Goal: Contribute content: Add original content to the website for others to see

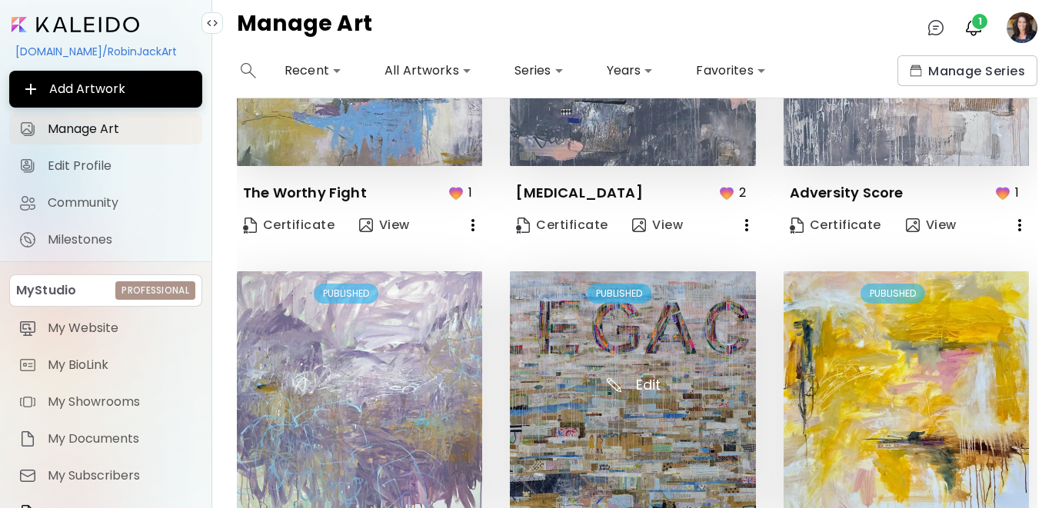
scroll to position [1055, 0]
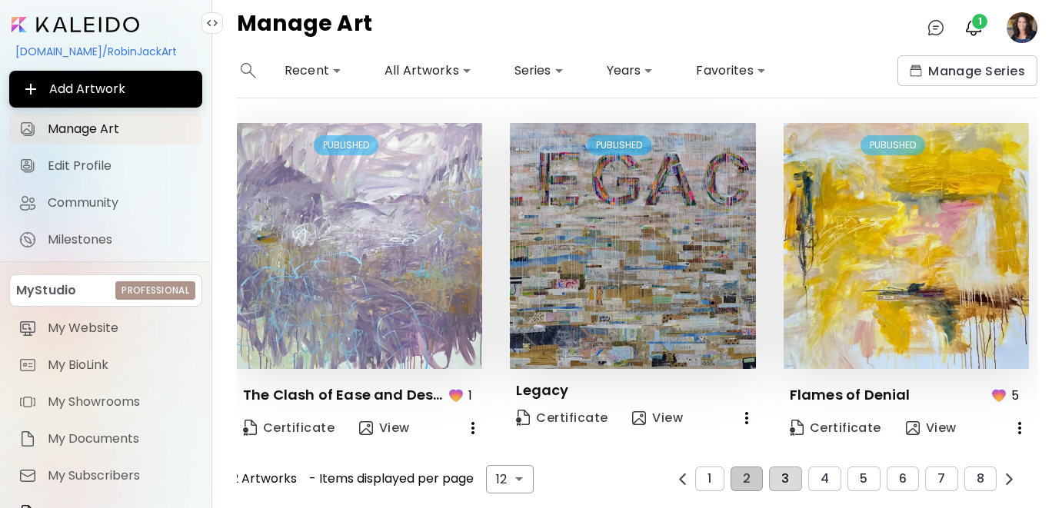
click at [789, 484] on span "3" at bounding box center [785, 479] width 8 height 14
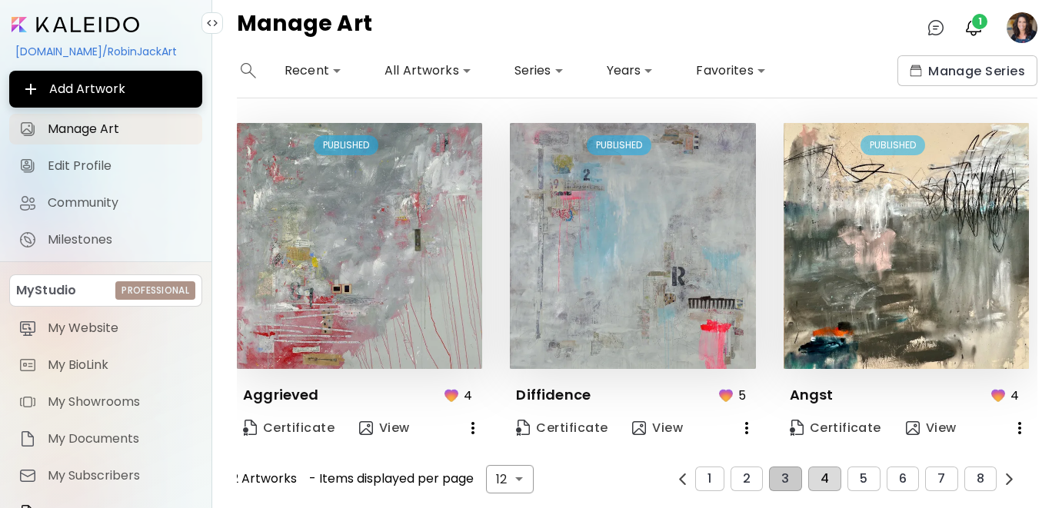
click at [822, 477] on span "4" at bounding box center [824, 479] width 8 height 14
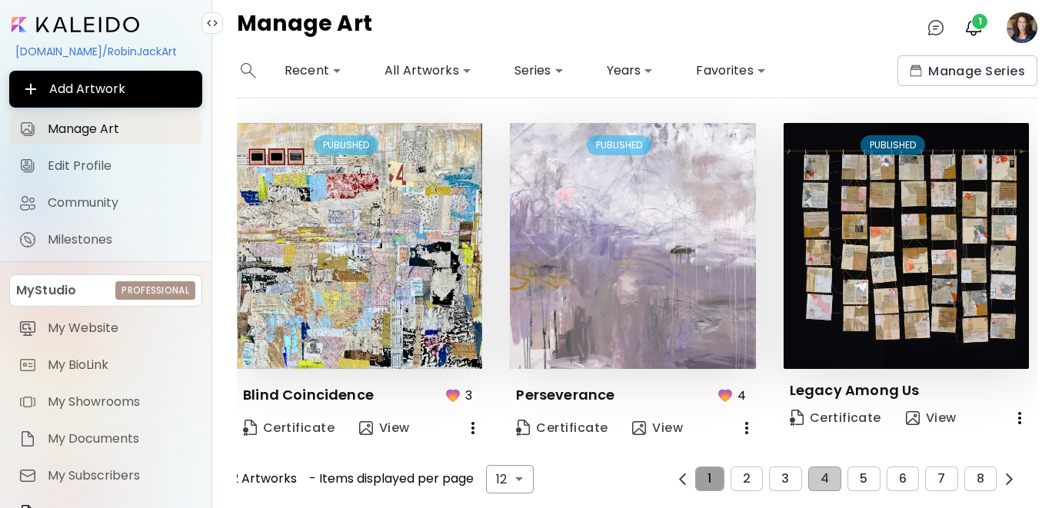
click at [706, 477] on button "1" at bounding box center [709, 479] width 28 height 25
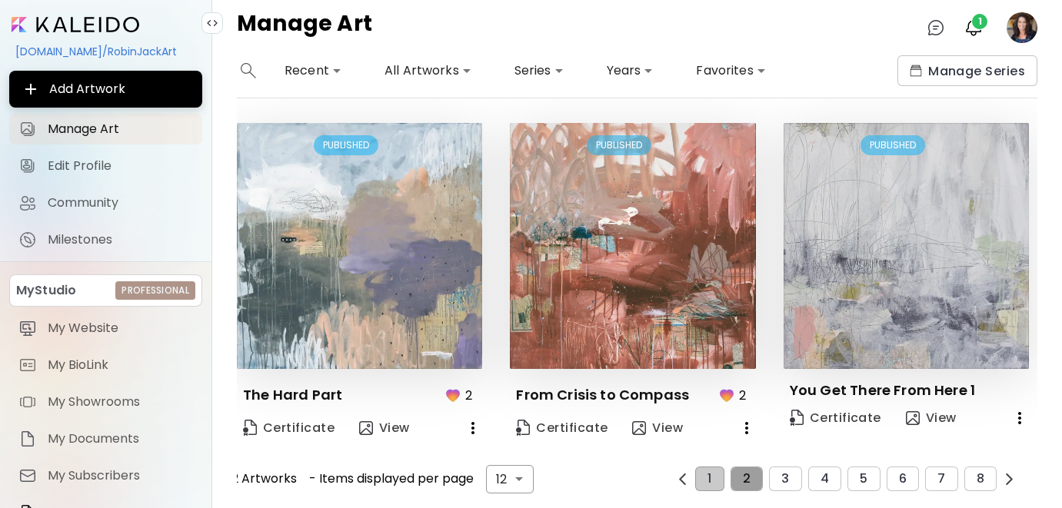
click at [739, 474] on button "2" at bounding box center [746, 479] width 32 height 25
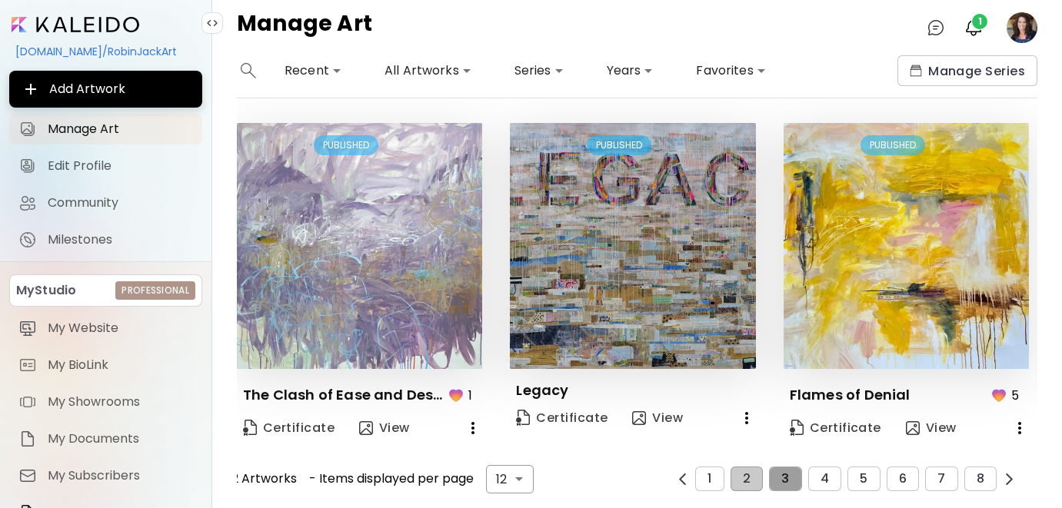
click at [799, 470] on button "3" at bounding box center [785, 479] width 32 height 25
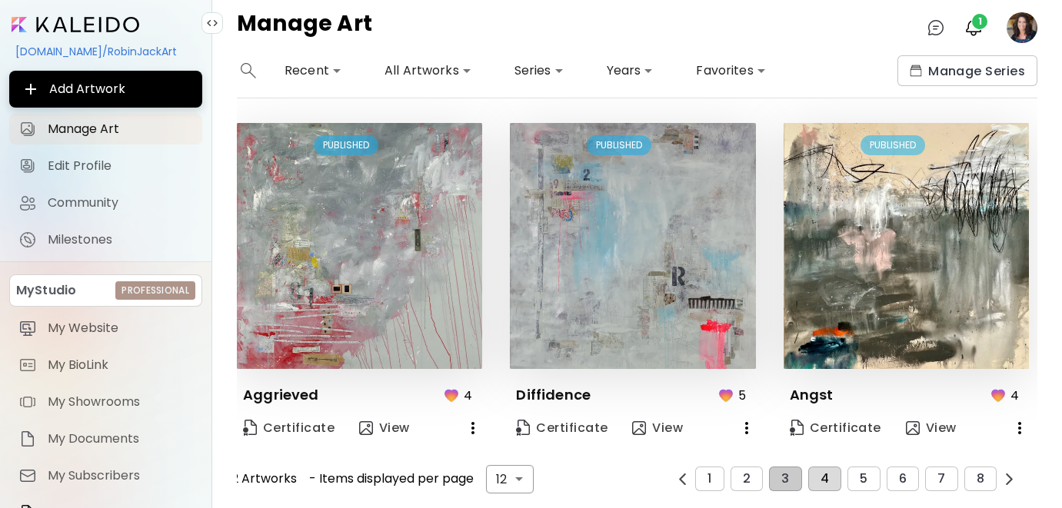
click at [821, 472] on span "4" at bounding box center [824, 479] width 8 height 14
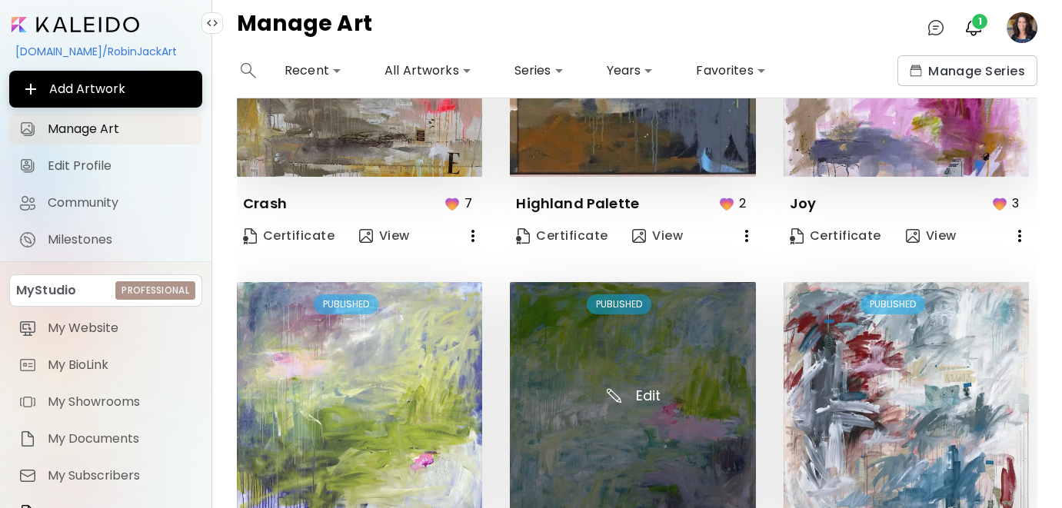
scroll to position [0, 0]
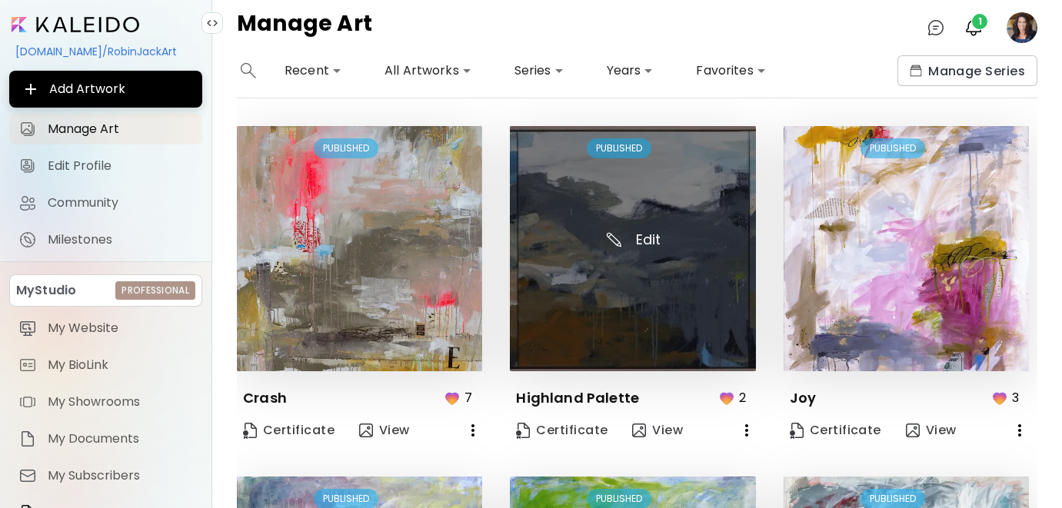
click at [583, 335] on img at bounding box center [632, 248] width 245 height 245
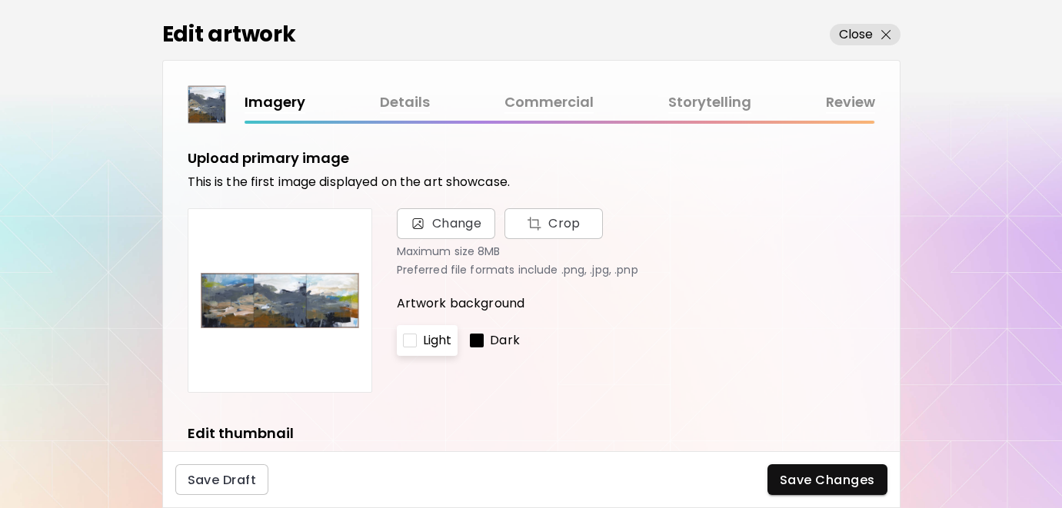
click at [393, 105] on link "Details" at bounding box center [405, 102] width 50 height 22
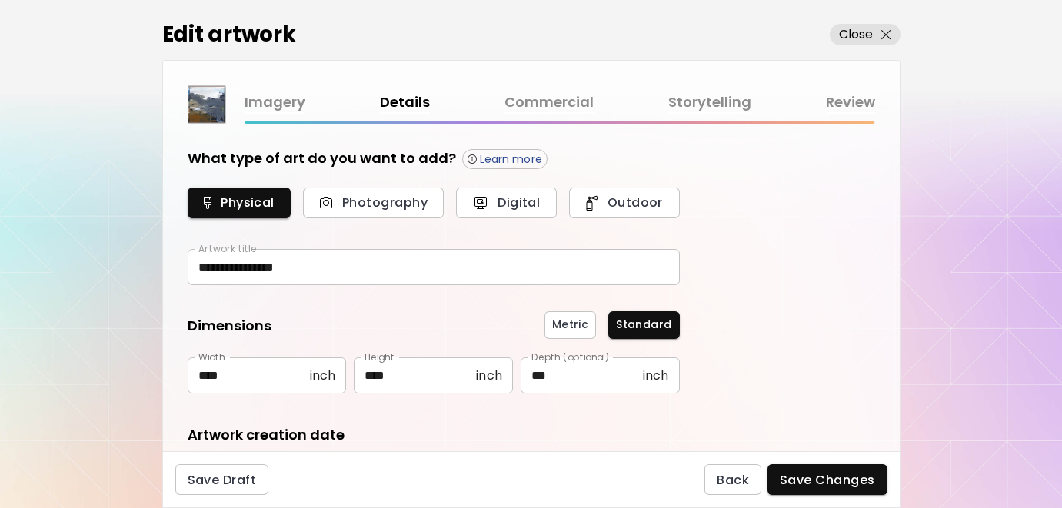
type input "********"
click at [548, 103] on link "Commercial" at bounding box center [548, 102] width 89 height 22
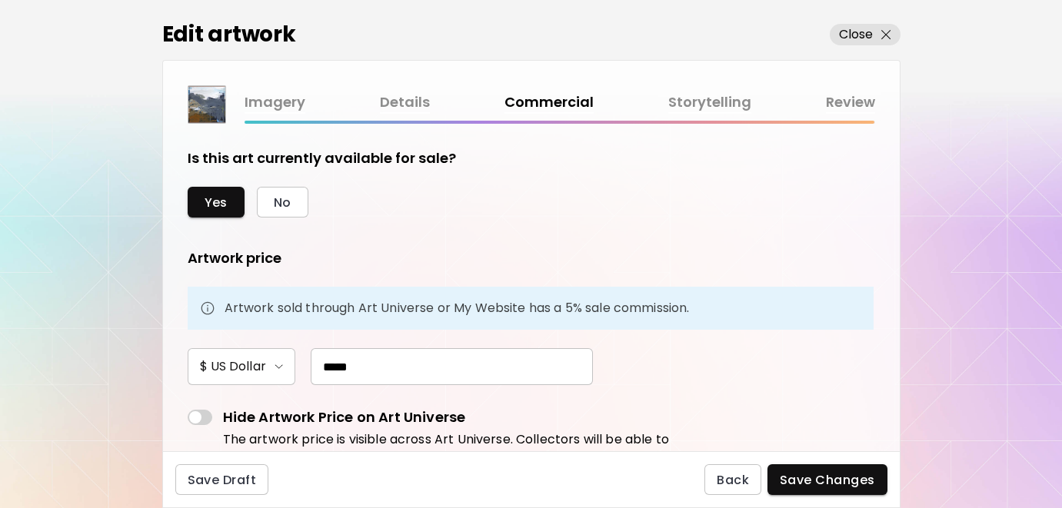
click at [402, 92] on link "Details" at bounding box center [405, 102] width 50 height 22
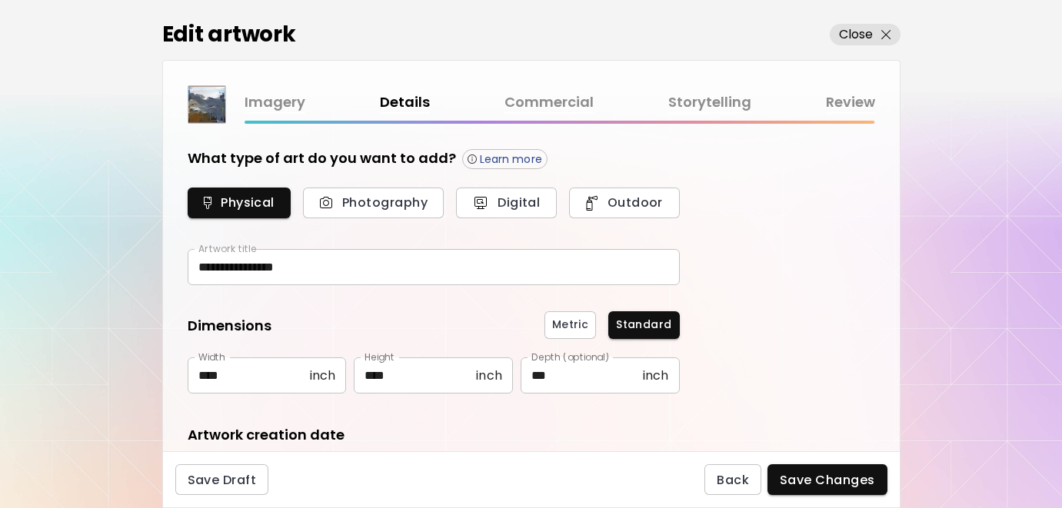
type input "********"
click at [711, 95] on link "Storytelling" at bounding box center [709, 102] width 83 height 22
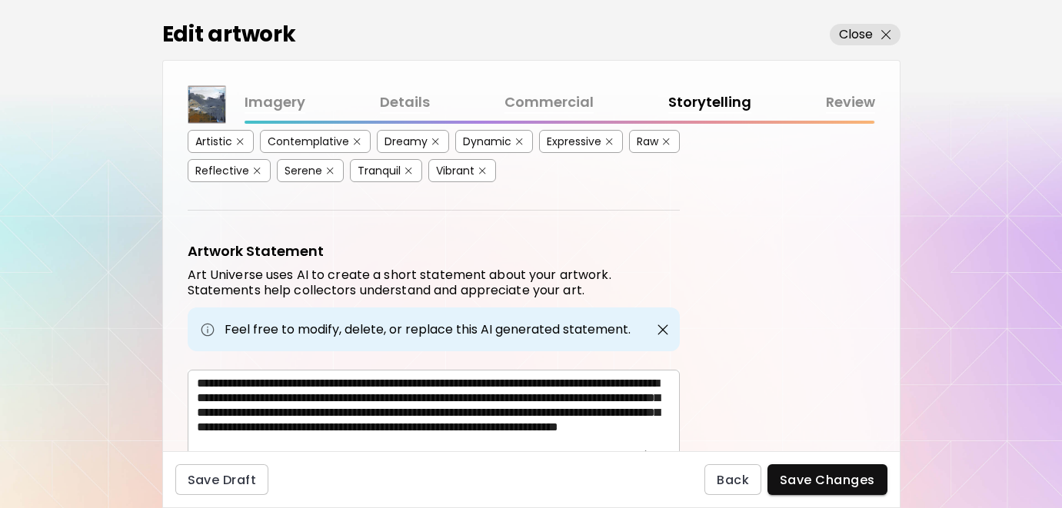
scroll to position [469, 0]
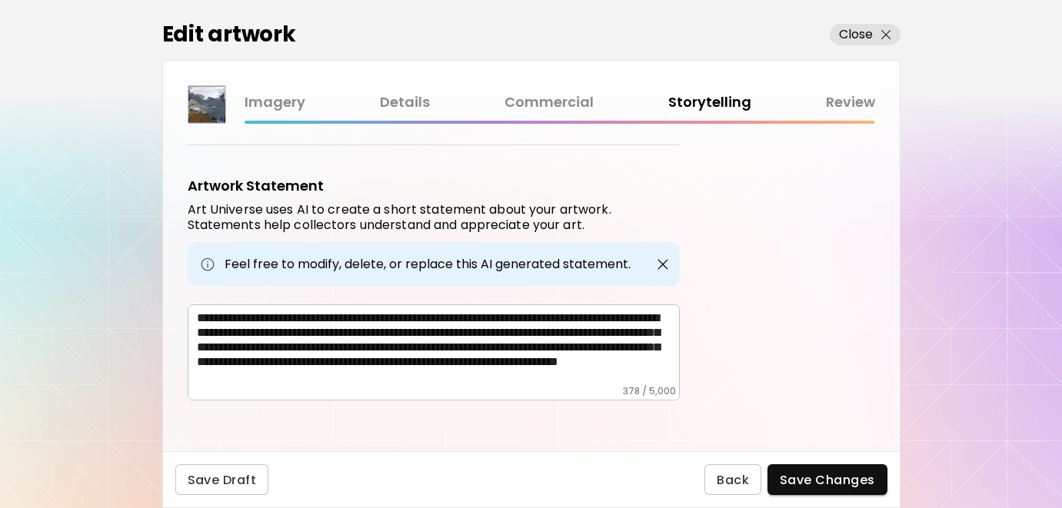
drag, startPoint x: 194, startPoint y: 310, endPoint x: 623, endPoint y: 389, distance: 436.9
click at [620, 377] on div "**********" at bounding box center [434, 352] width 492 height 96
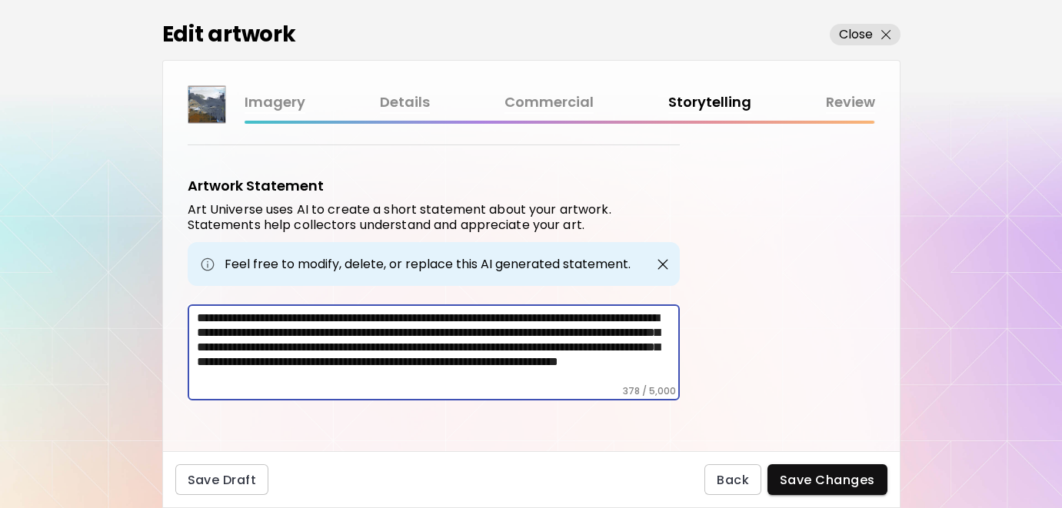
drag, startPoint x: 656, startPoint y: 371, endPoint x: 176, endPoint y: 307, distance: 484.6
click at [176, 307] on div "Artwork Tags Art Universe uses artificial intelligence (AI) to generate a list …" at bounding box center [531, 287] width 736 height 327
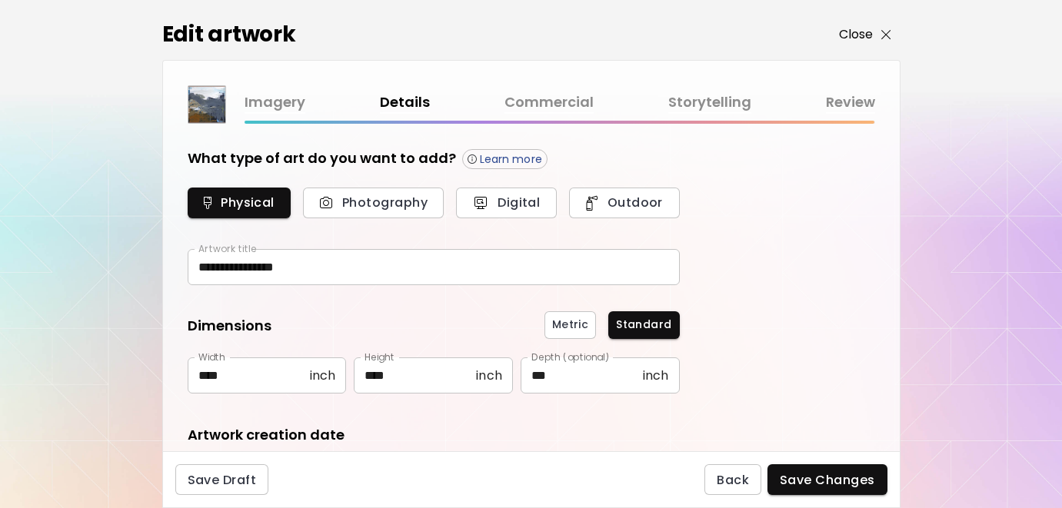
click at [863, 33] on p "Close" at bounding box center [856, 34] width 35 height 18
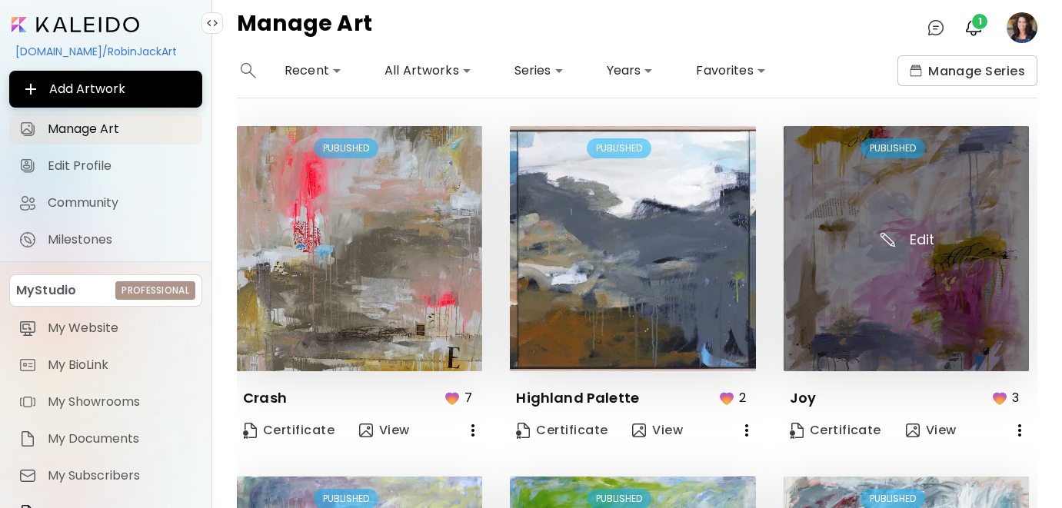
click at [883, 268] on img at bounding box center [905, 248] width 245 height 245
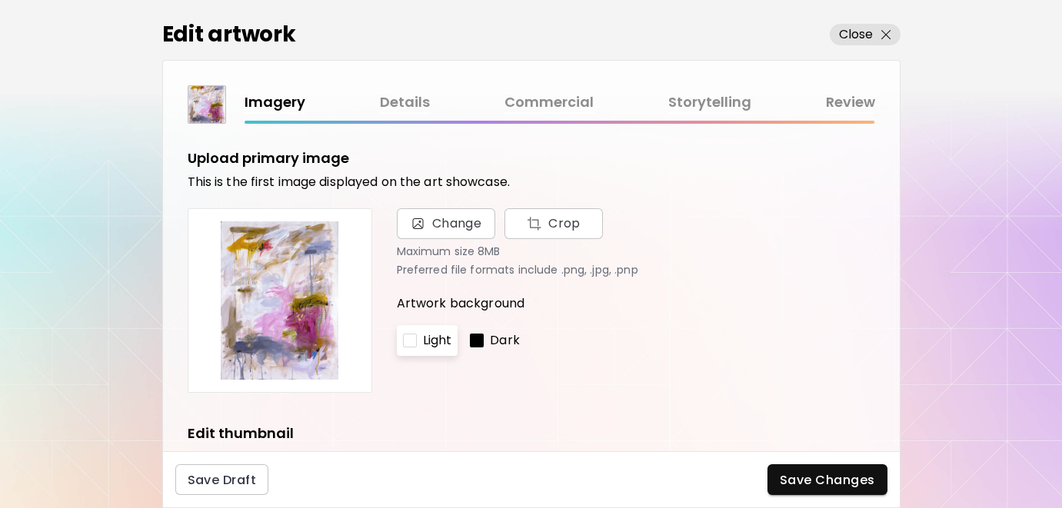
click at [400, 98] on link "Details" at bounding box center [405, 102] width 50 height 22
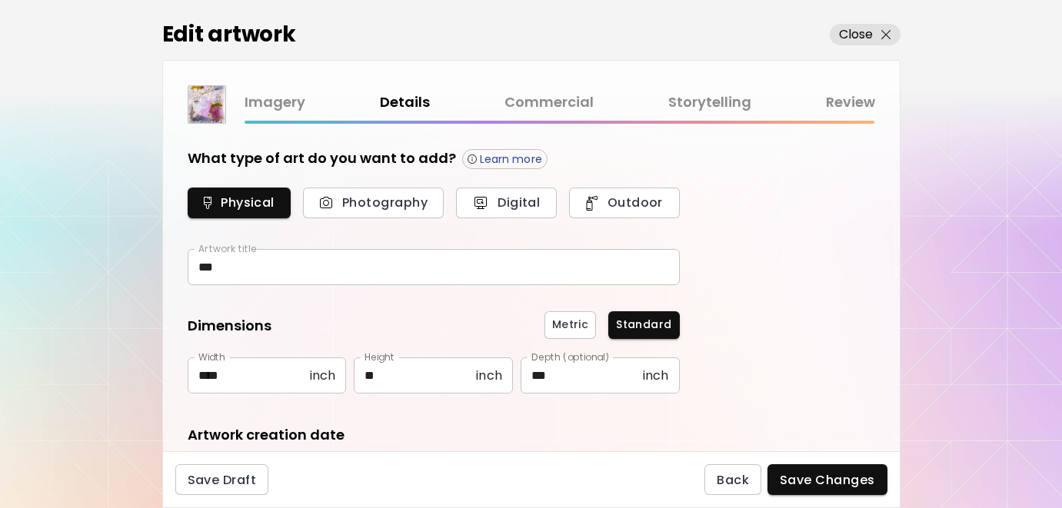
type input "**********"
